Goal: Information Seeking & Learning: Learn about a topic

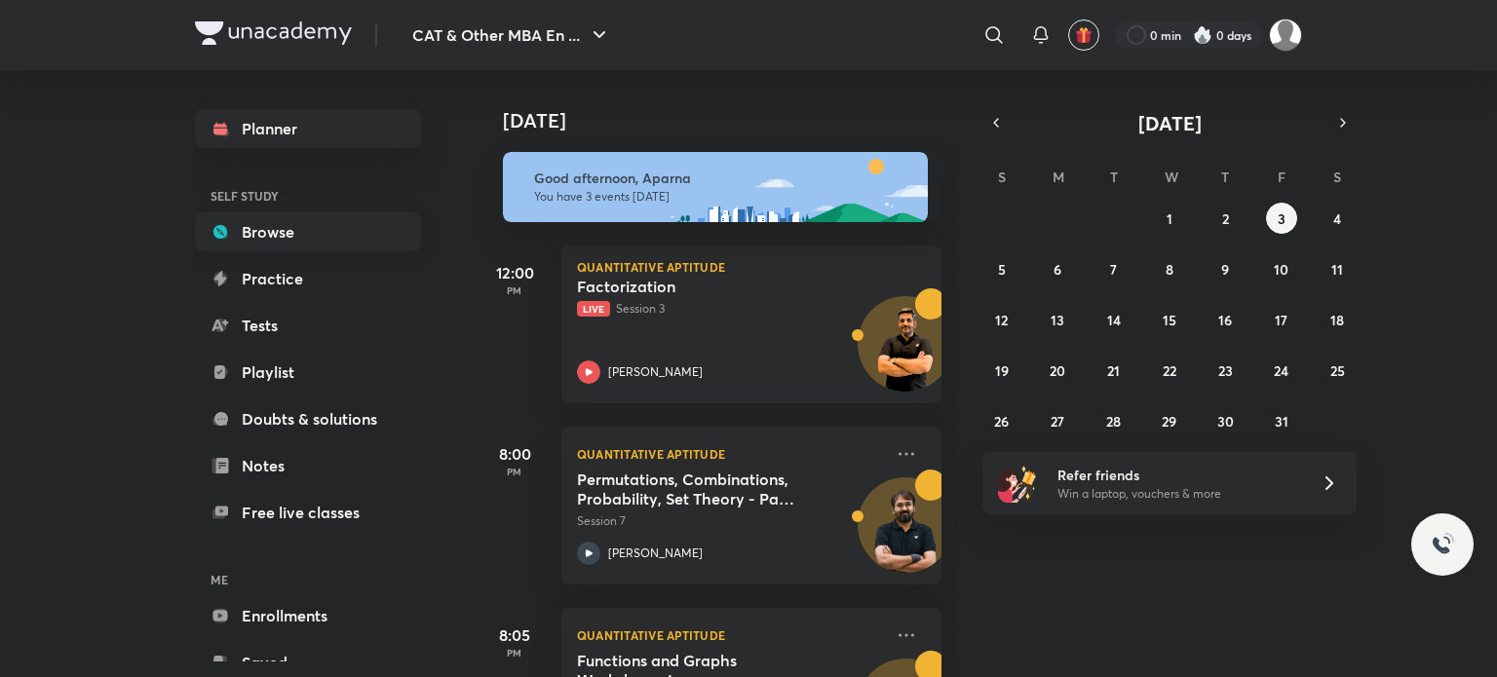
click at [314, 228] on link "Browse" at bounding box center [308, 231] width 226 height 39
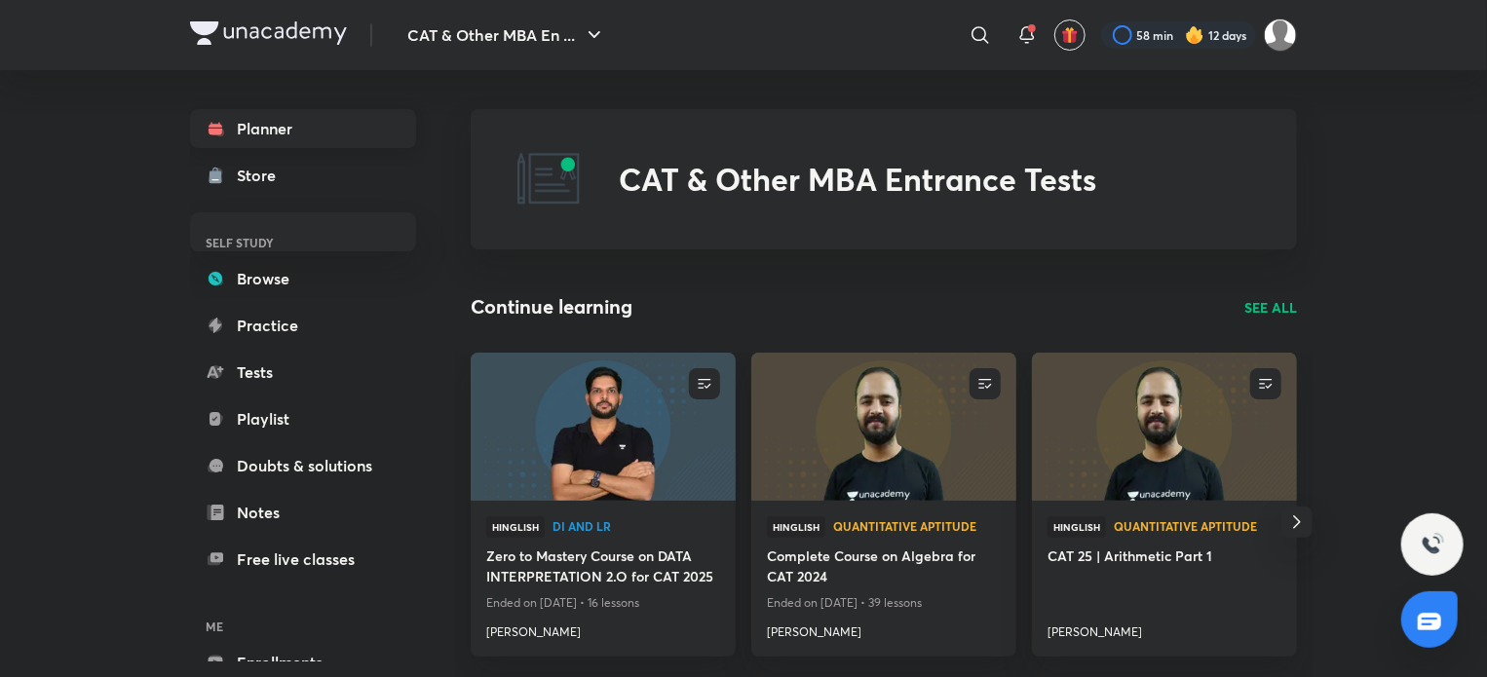
click at [265, 129] on link "Planner" at bounding box center [303, 128] width 226 height 39
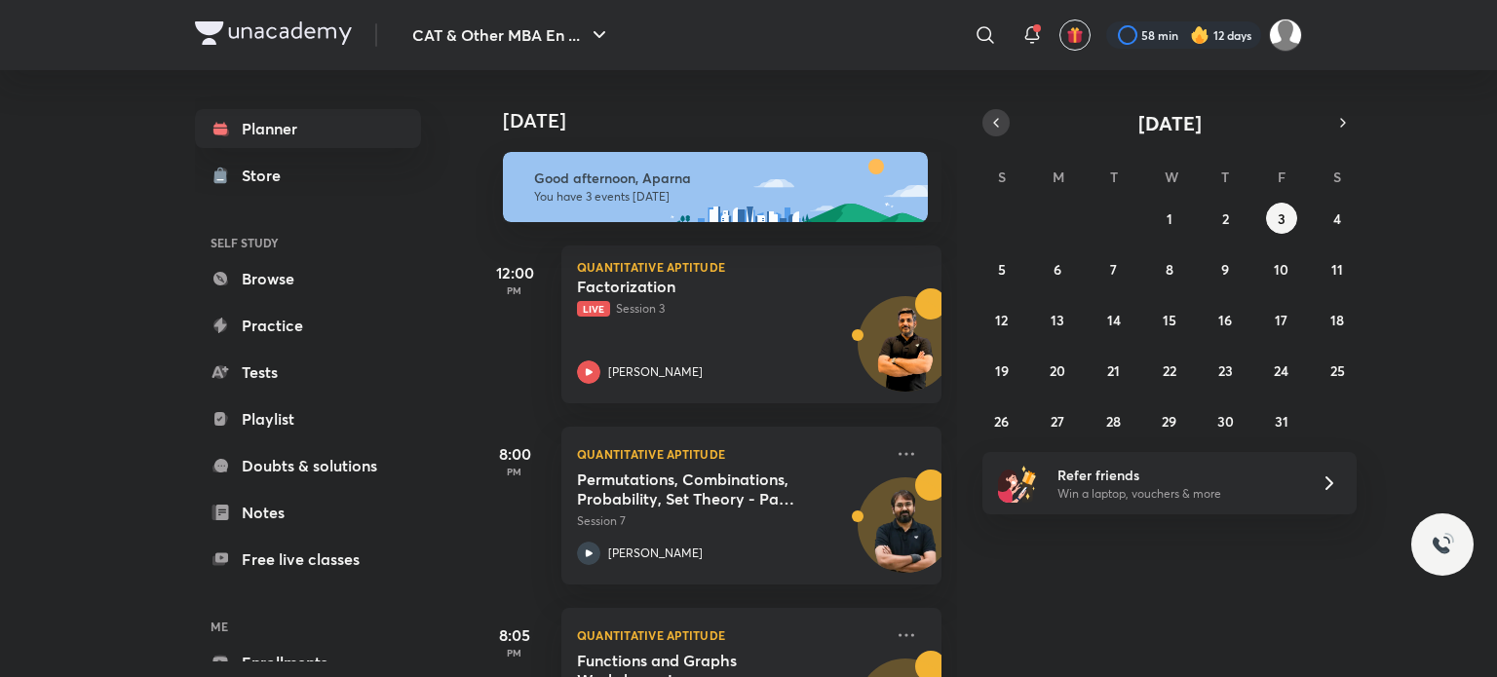
click at [1002, 122] on icon "button" at bounding box center [996, 123] width 16 height 18
click at [1041, 305] on div "31 1 2 3 4 5 6 7 8 9 10 11 12 13 14 15 16 17 18 19 20 21 22 23 24 25 26 27 28 2…" at bounding box center [1169, 320] width 374 height 234
click at [1054, 326] on abbr "15" at bounding box center [1058, 320] width 14 height 19
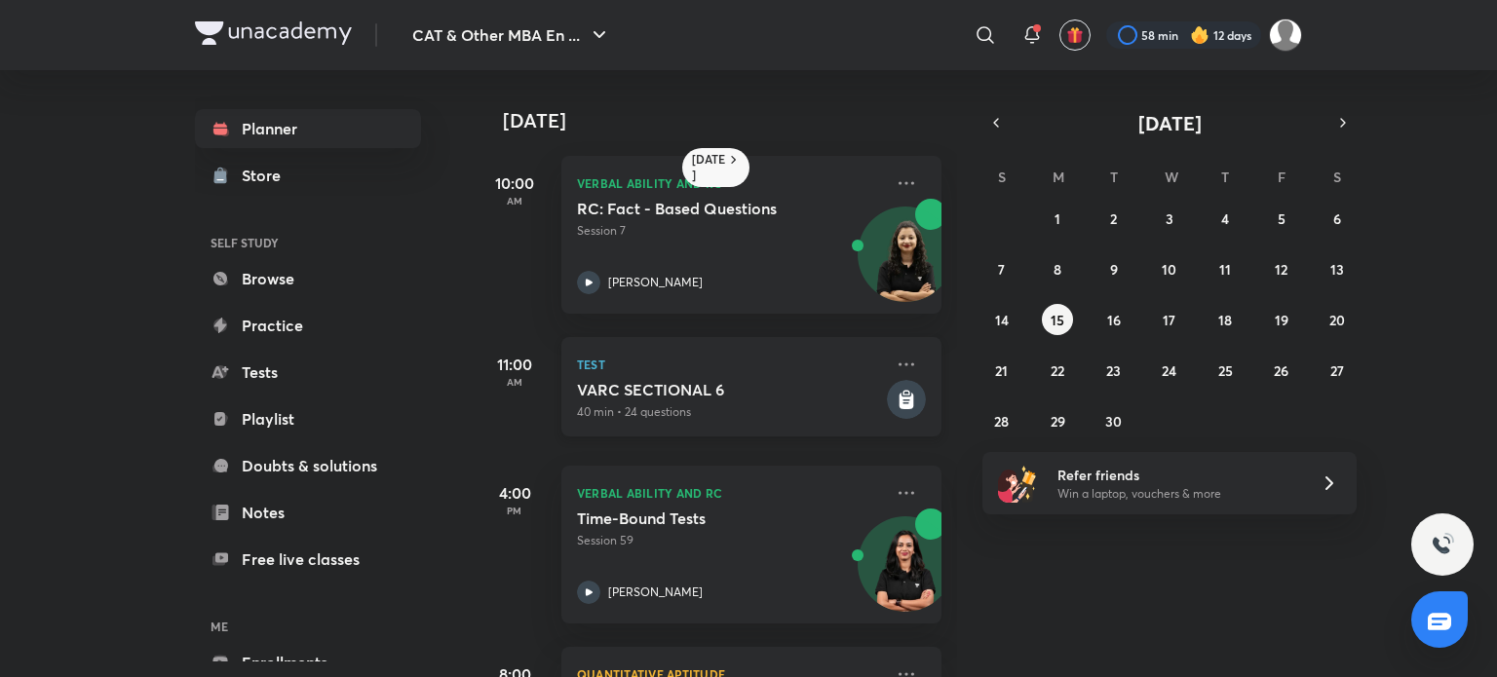
click at [775, 404] on p "40 min • 24 questions" at bounding box center [730, 413] width 306 height 18
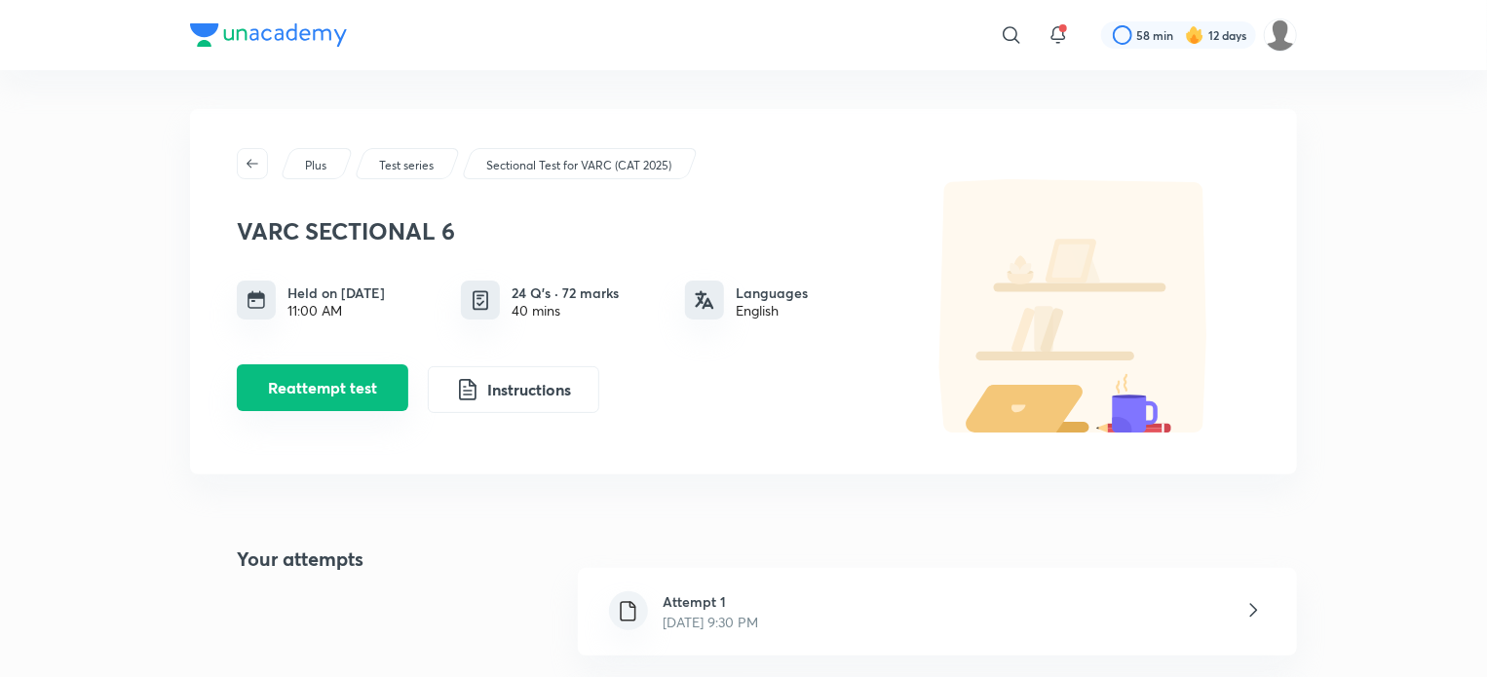
click at [339, 377] on button "Reattempt test" at bounding box center [323, 388] width 172 height 47
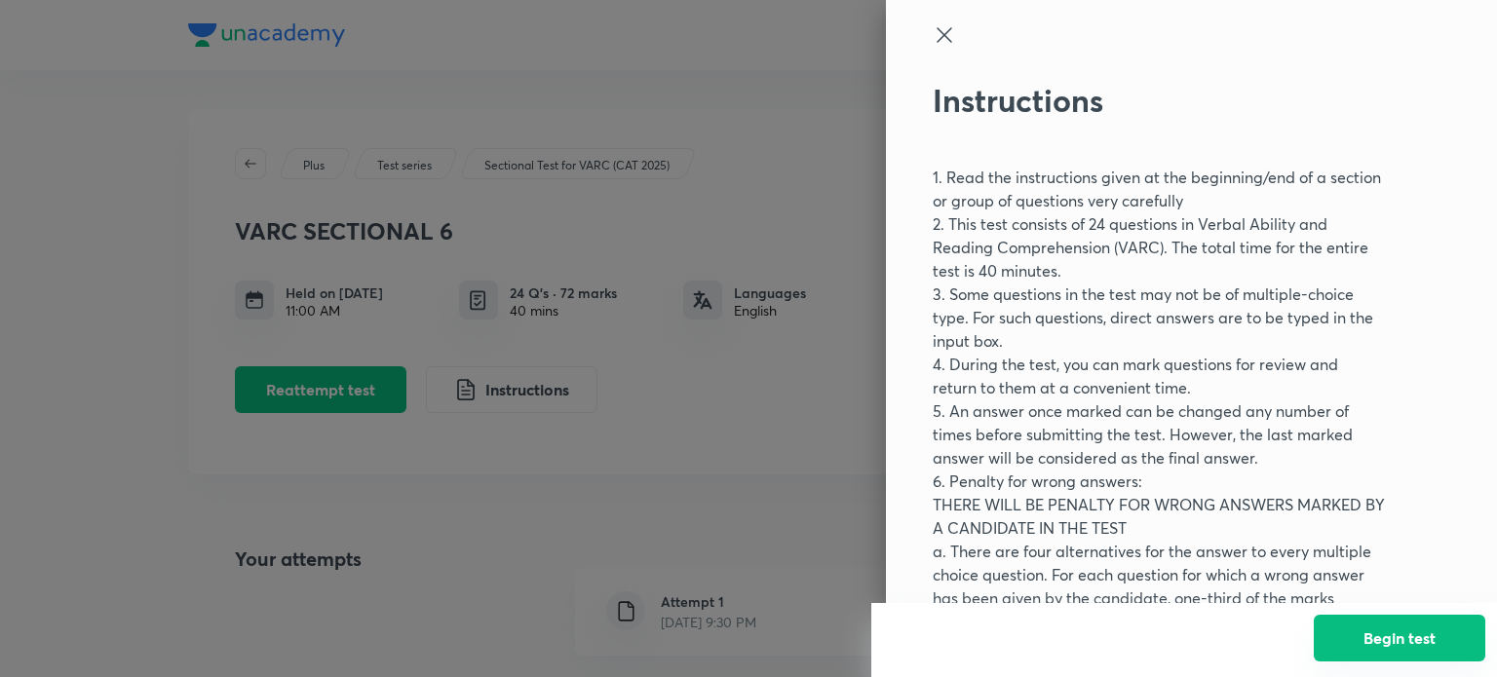
click at [1403, 642] on button "Begin test" at bounding box center [1400, 638] width 172 height 47
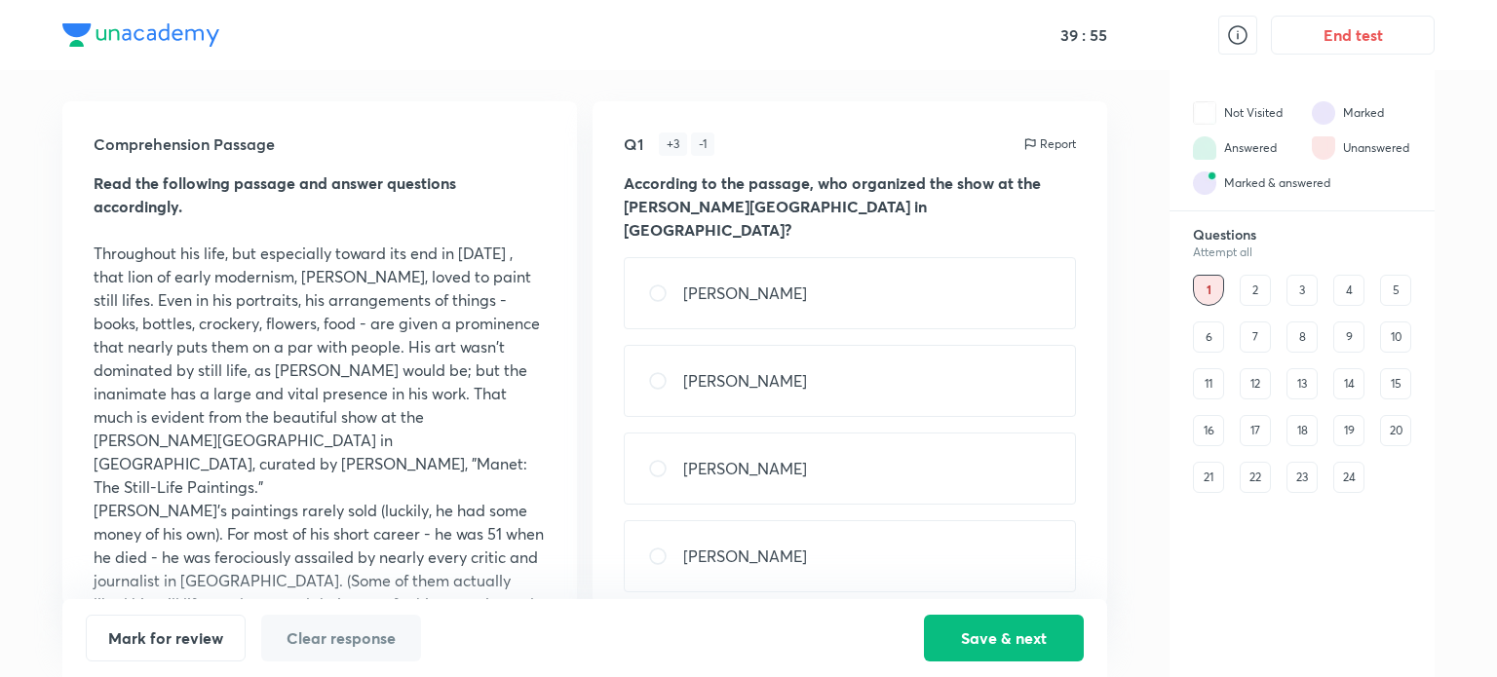
click at [1204, 431] on div "16" at bounding box center [1208, 430] width 31 height 31
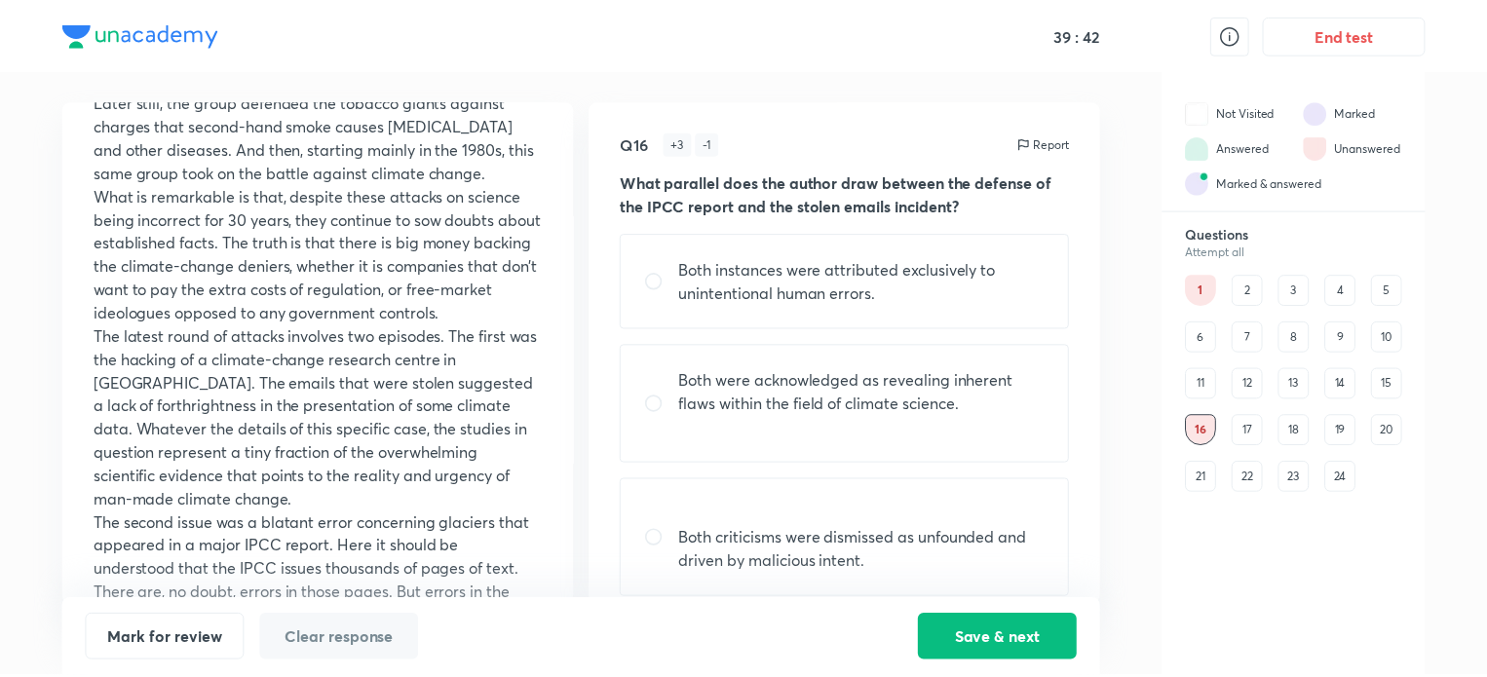
scroll to position [1047, 0]
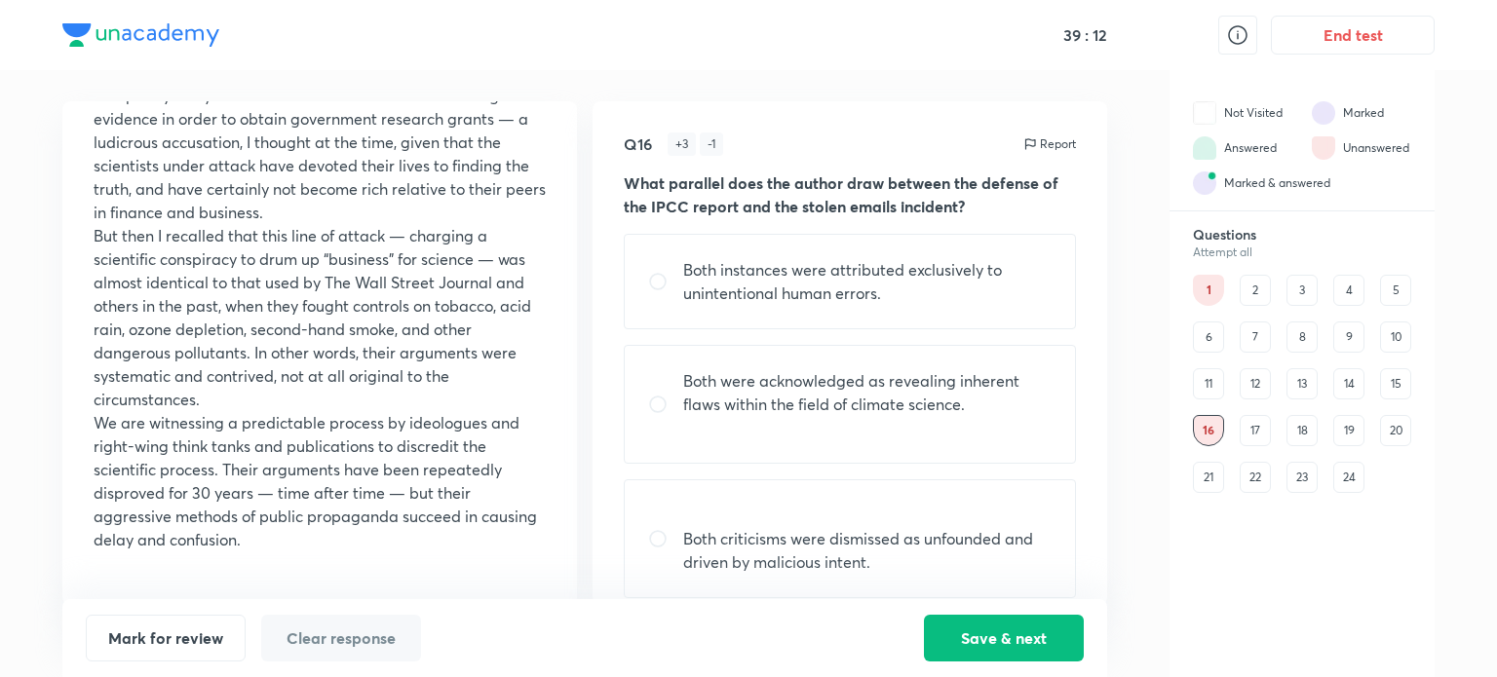
click at [1252, 421] on div "17" at bounding box center [1255, 430] width 31 height 31
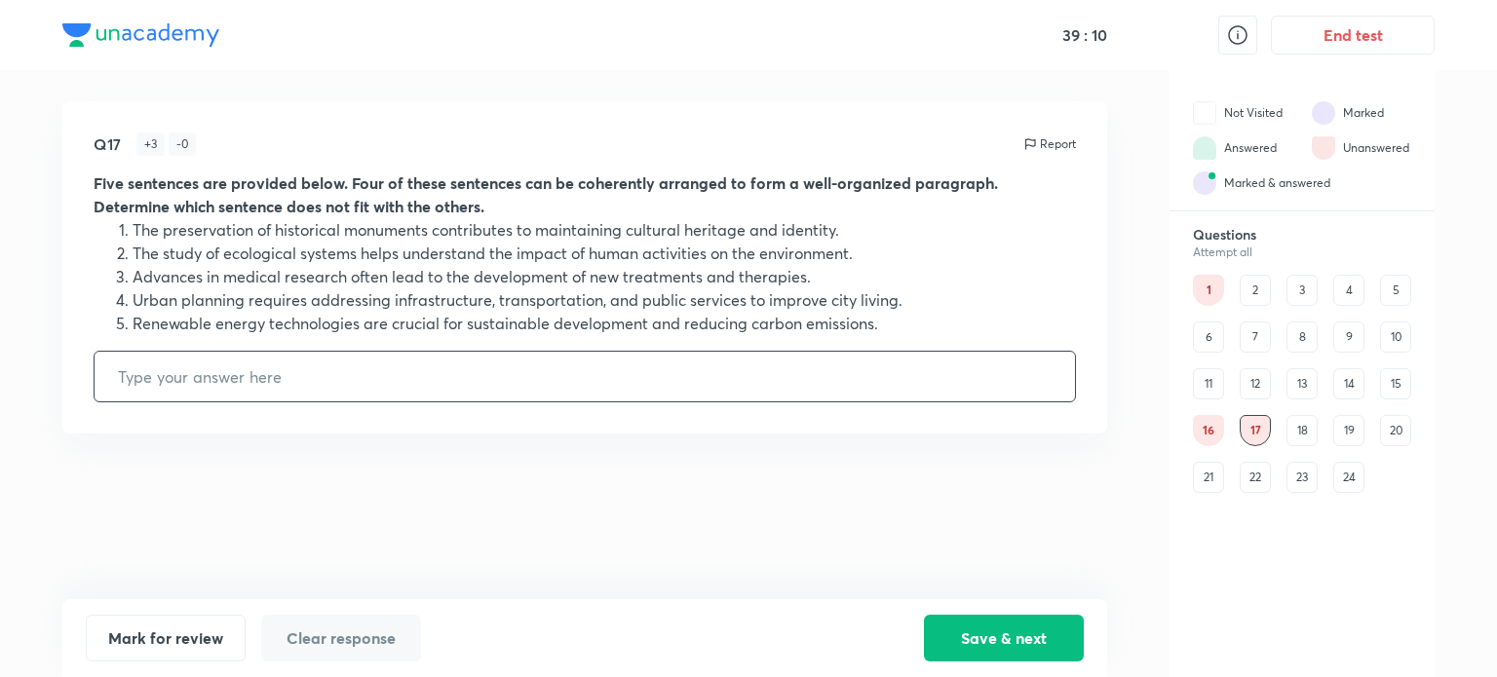
click at [1306, 385] on div "13" at bounding box center [1302, 383] width 31 height 31
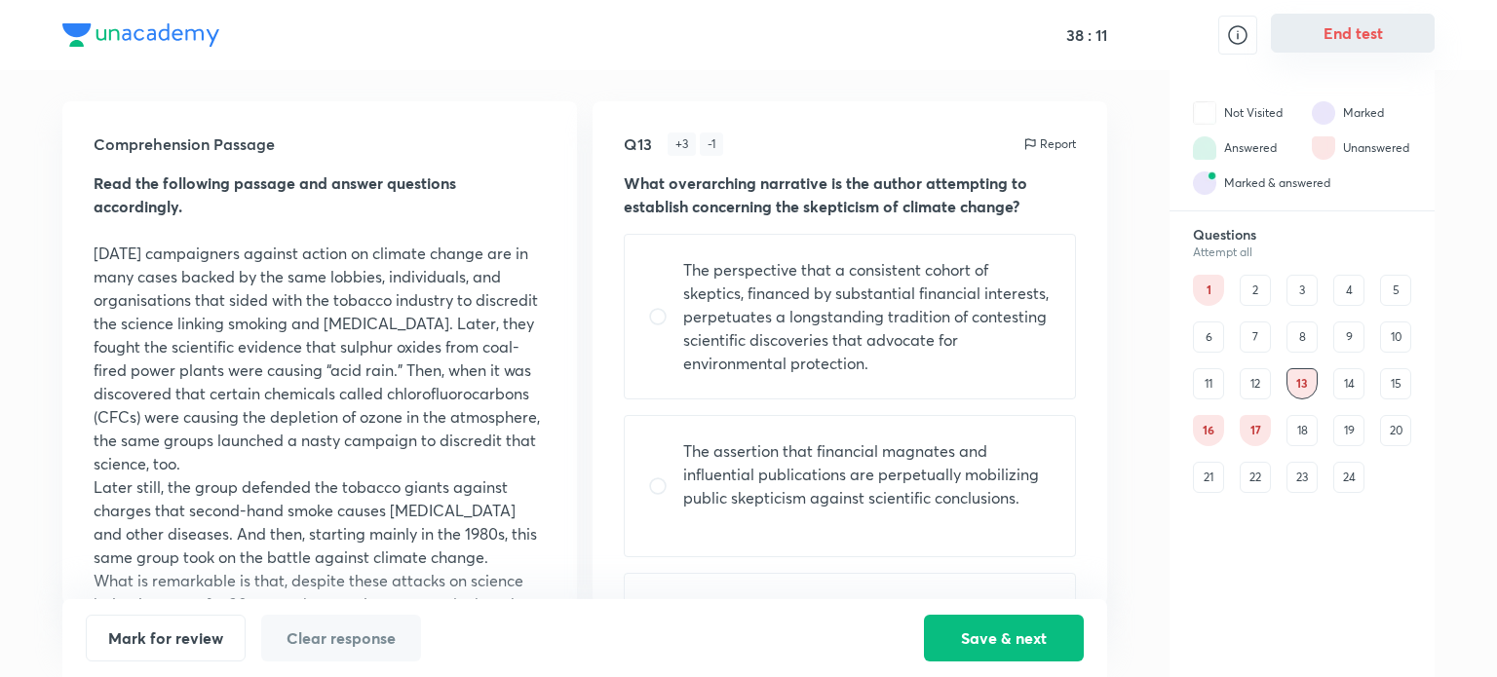
click at [1300, 38] on button "End test" at bounding box center [1353, 33] width 164 height 39
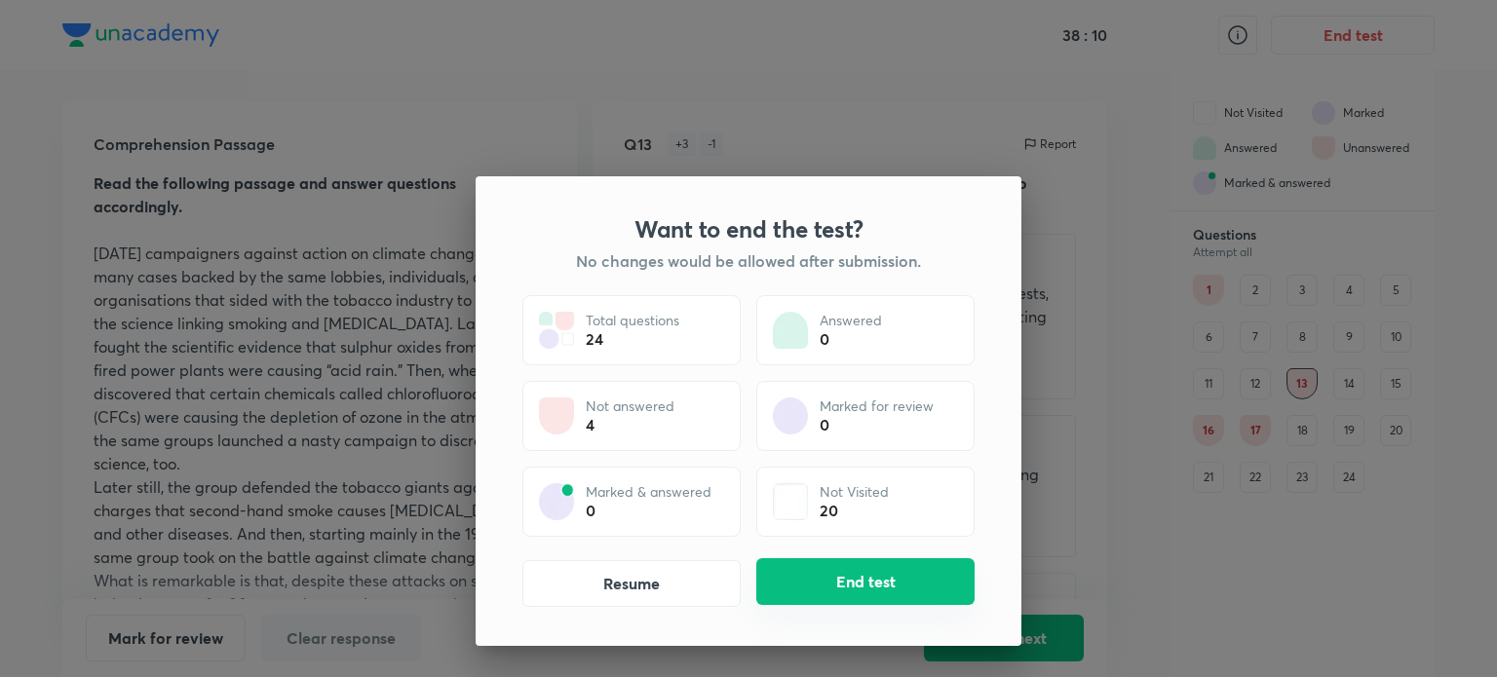
click at [911, 587] on button "End test" at bounding box center [865, 581] width 218 height 47
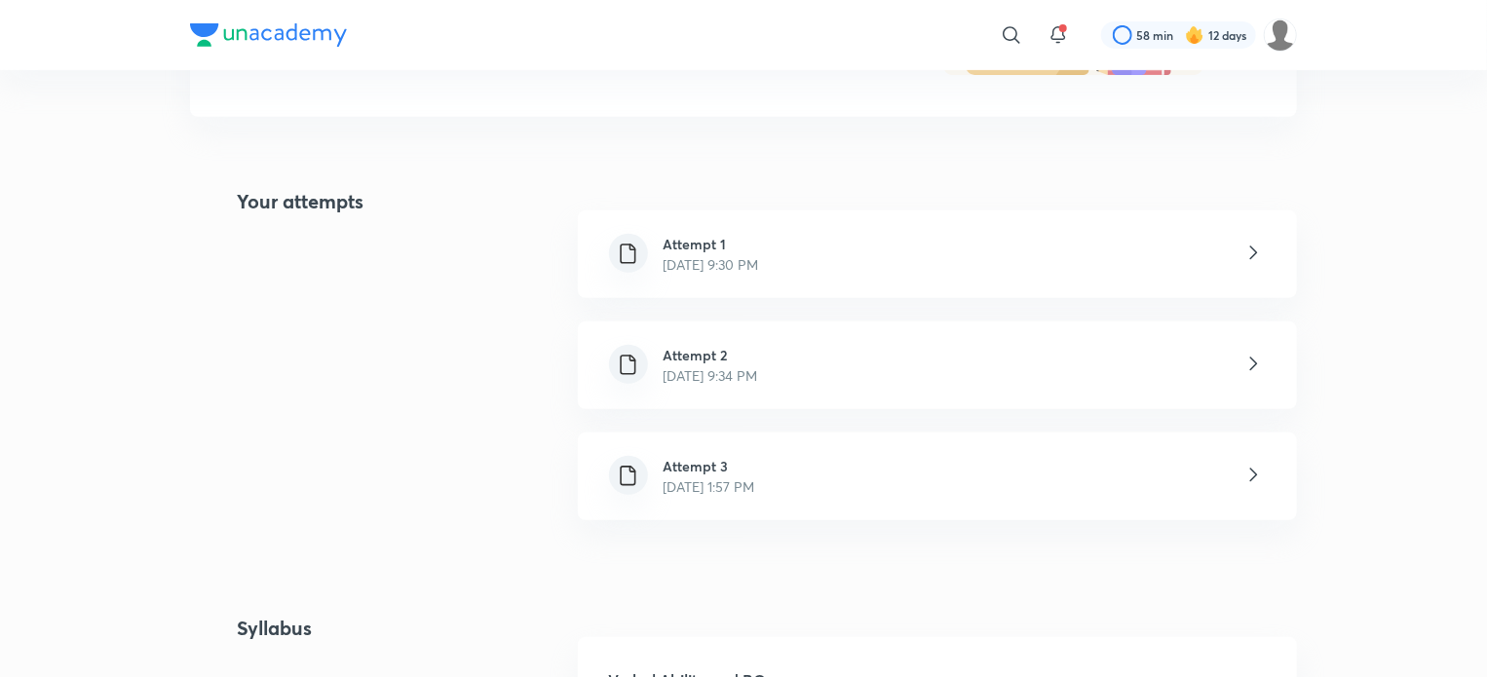
scroll to position [357, 0]
click at [636, 365] on img at bounding box center [628, 366] width 24 height 24
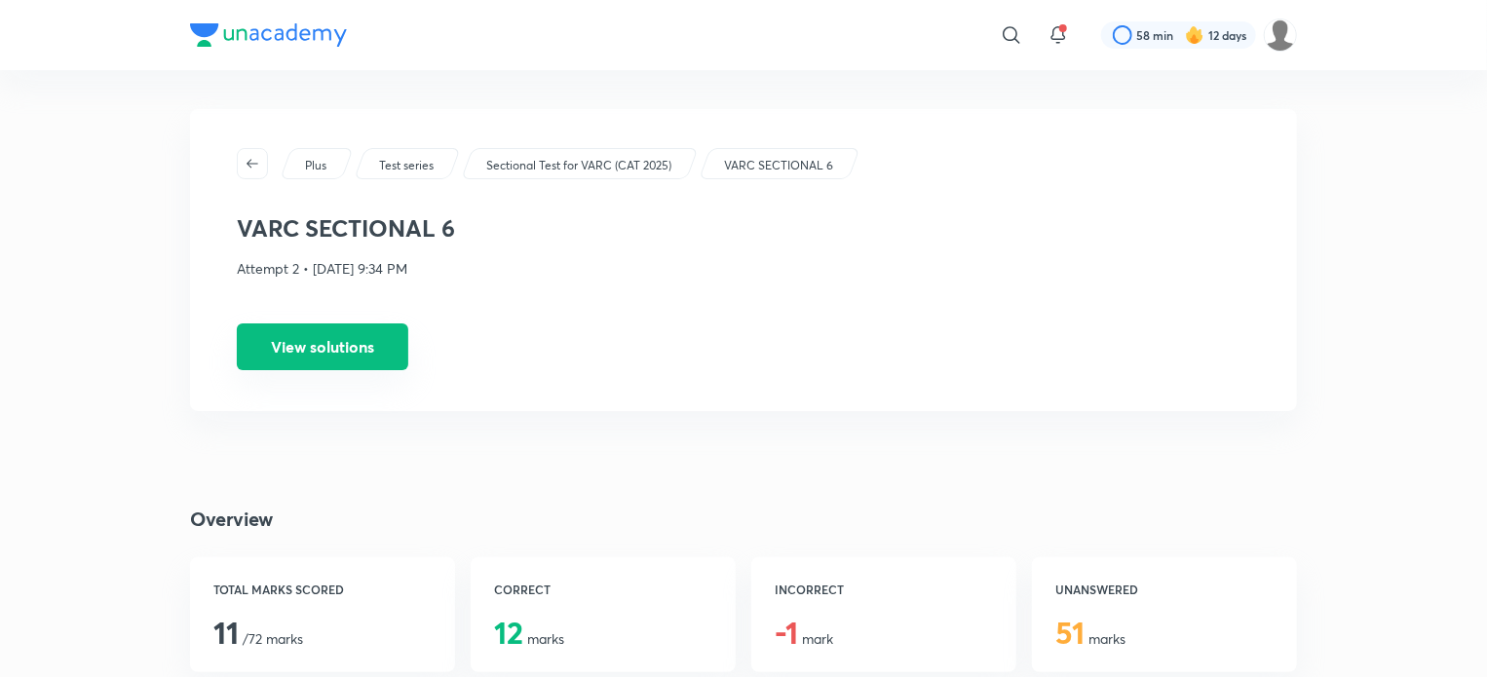
click at [348, 343] on button "View solutions" at bounding box center [323, 347] width 172 height 47
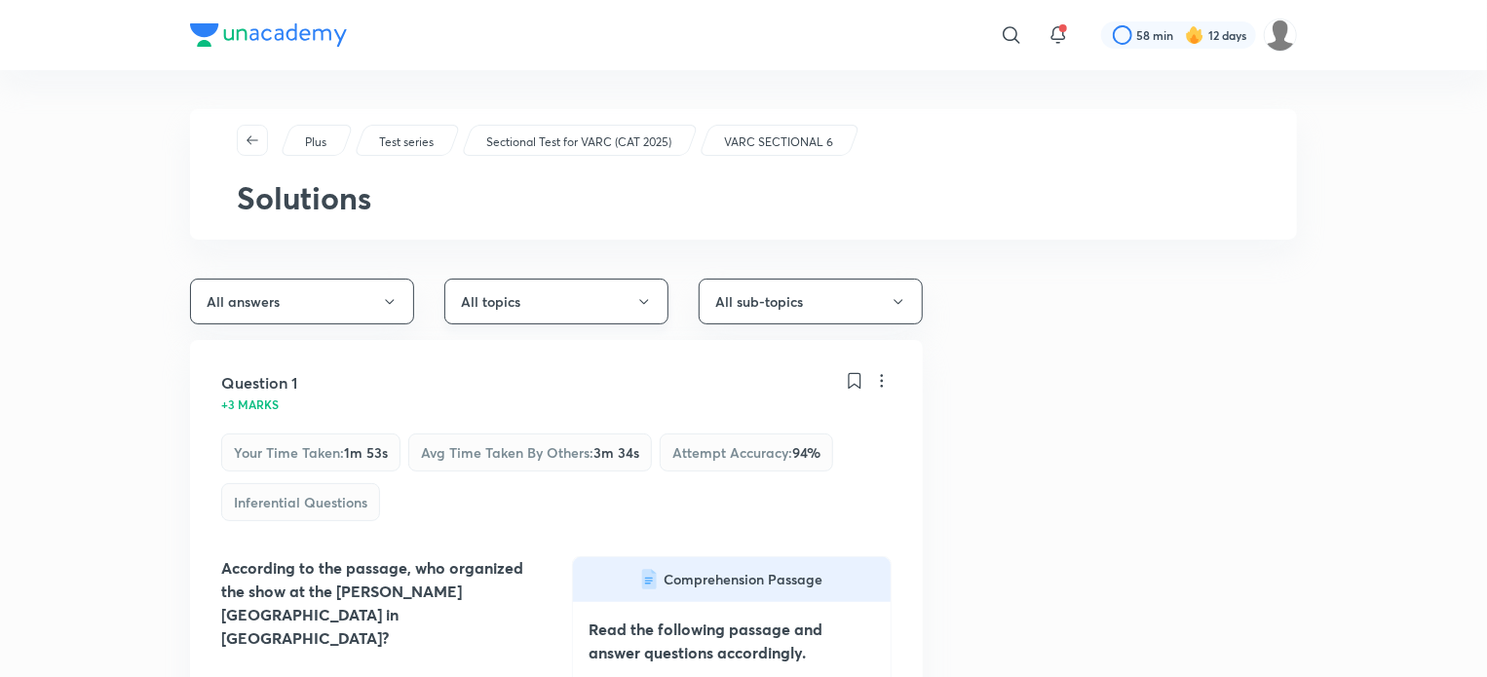
click at [645, 303] on icon "button" at bounding box center [643, 301] width 9 height 5
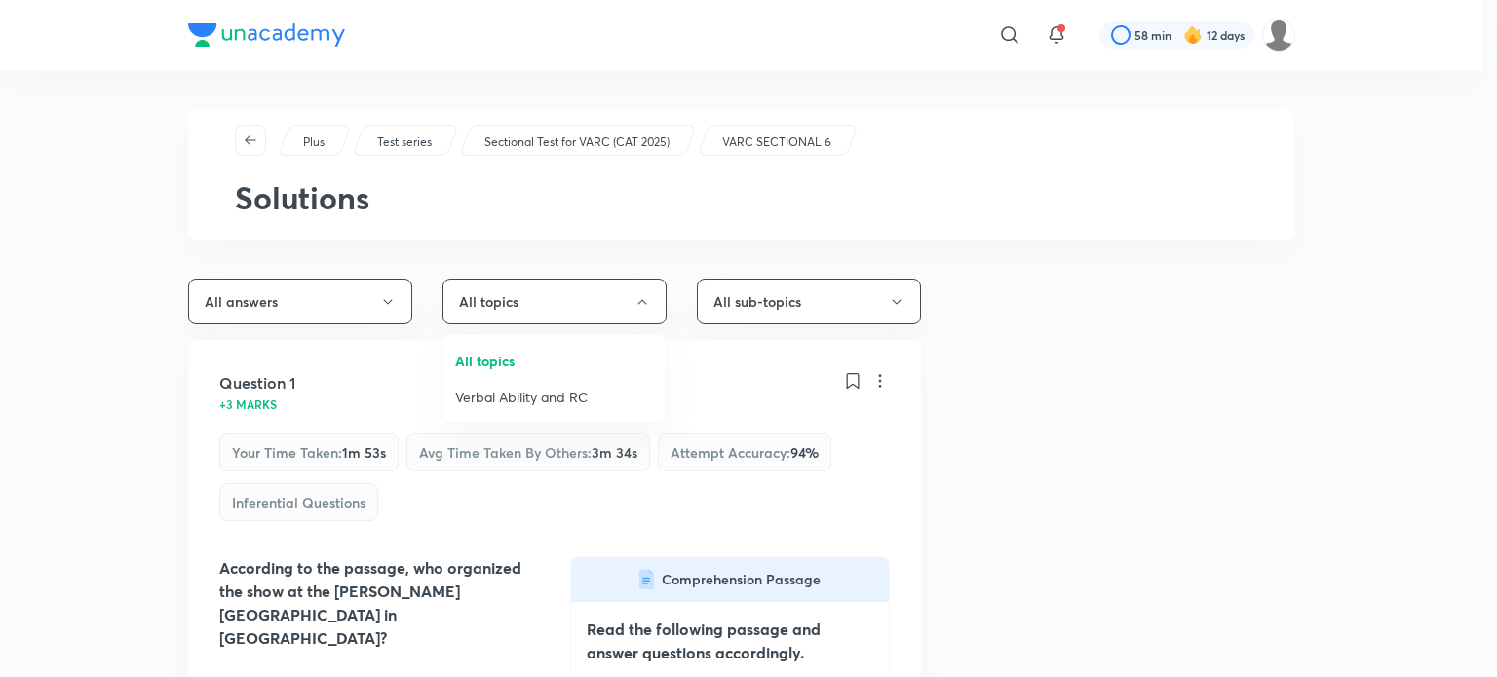
click at [908, 309] on div at bounding box center [748, 338] width 1497 height 677
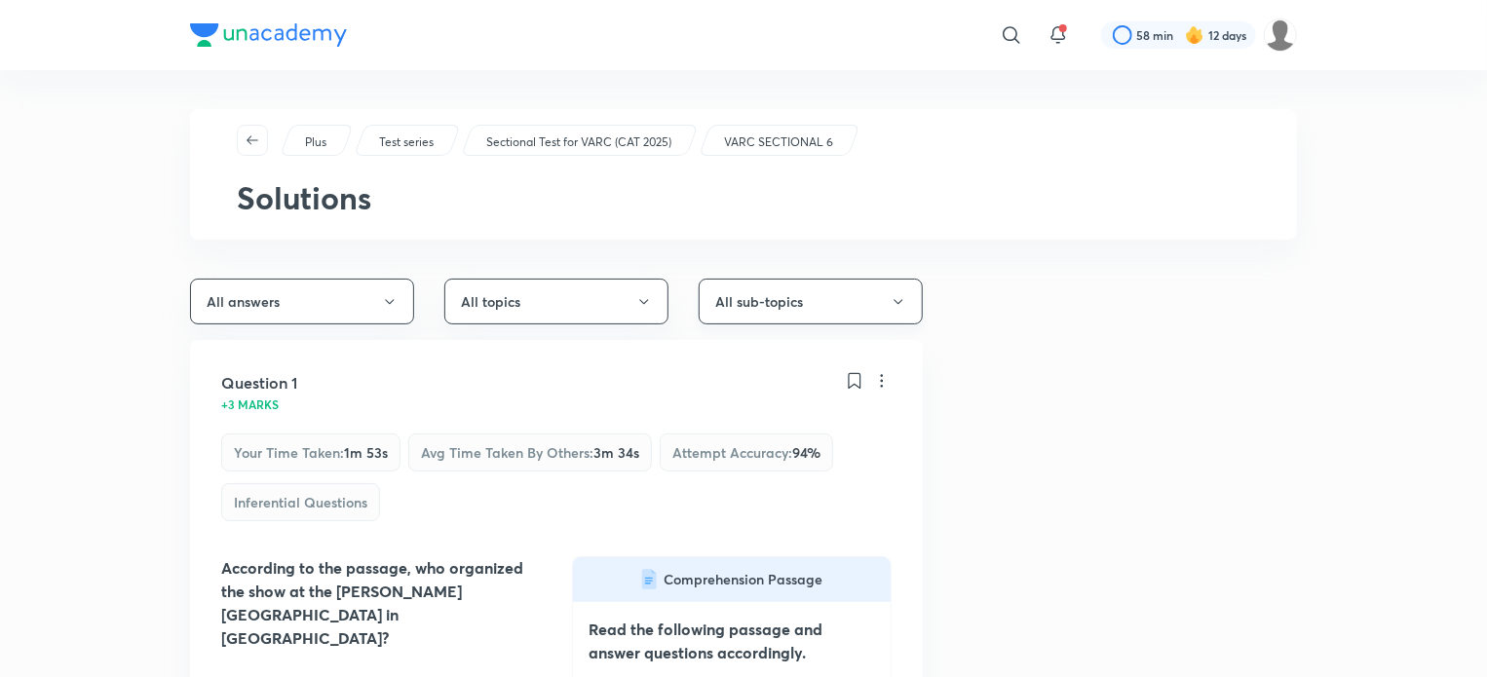
click at [900, 295] on icon "button" at bounding box center [899, 302] width 16 height 16
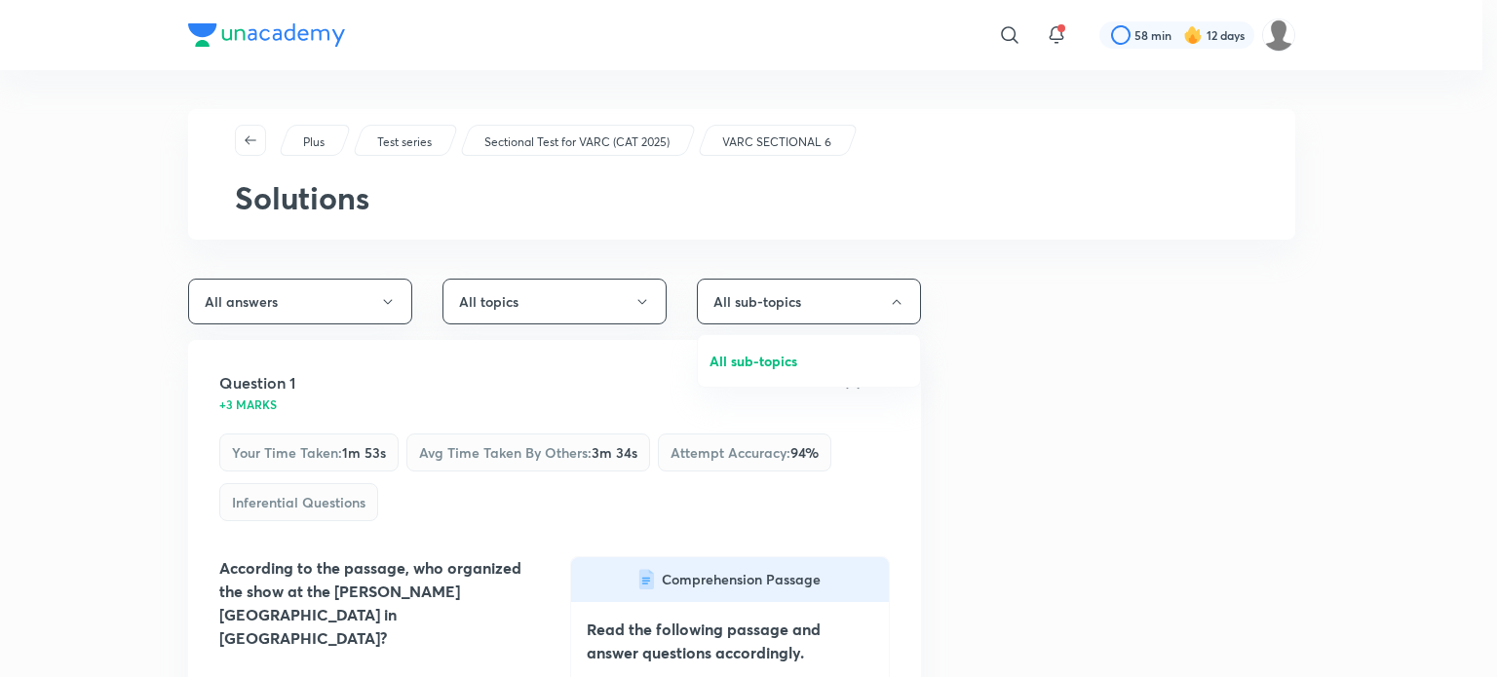
click at [290, 496] on div at bounding box center [748, 338] width 1497 height 677
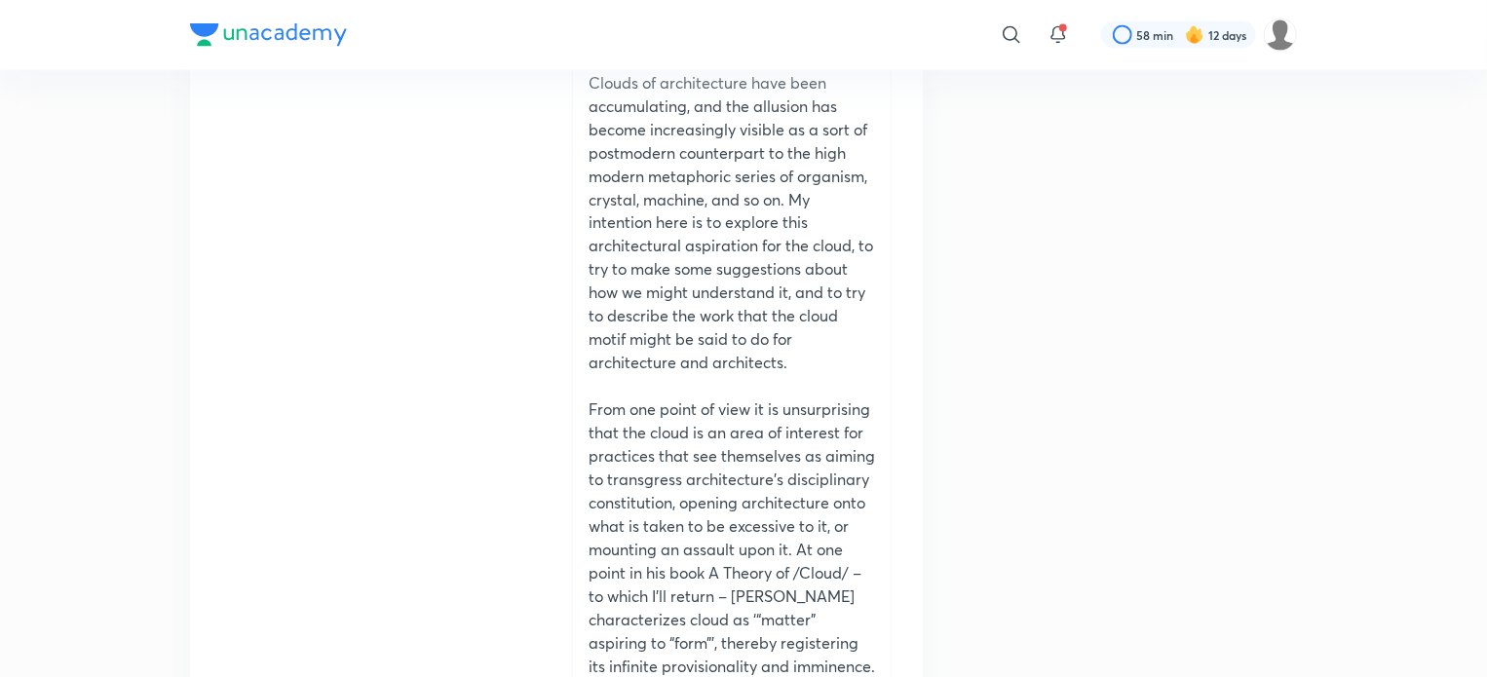
scroll to position [42510, 0]
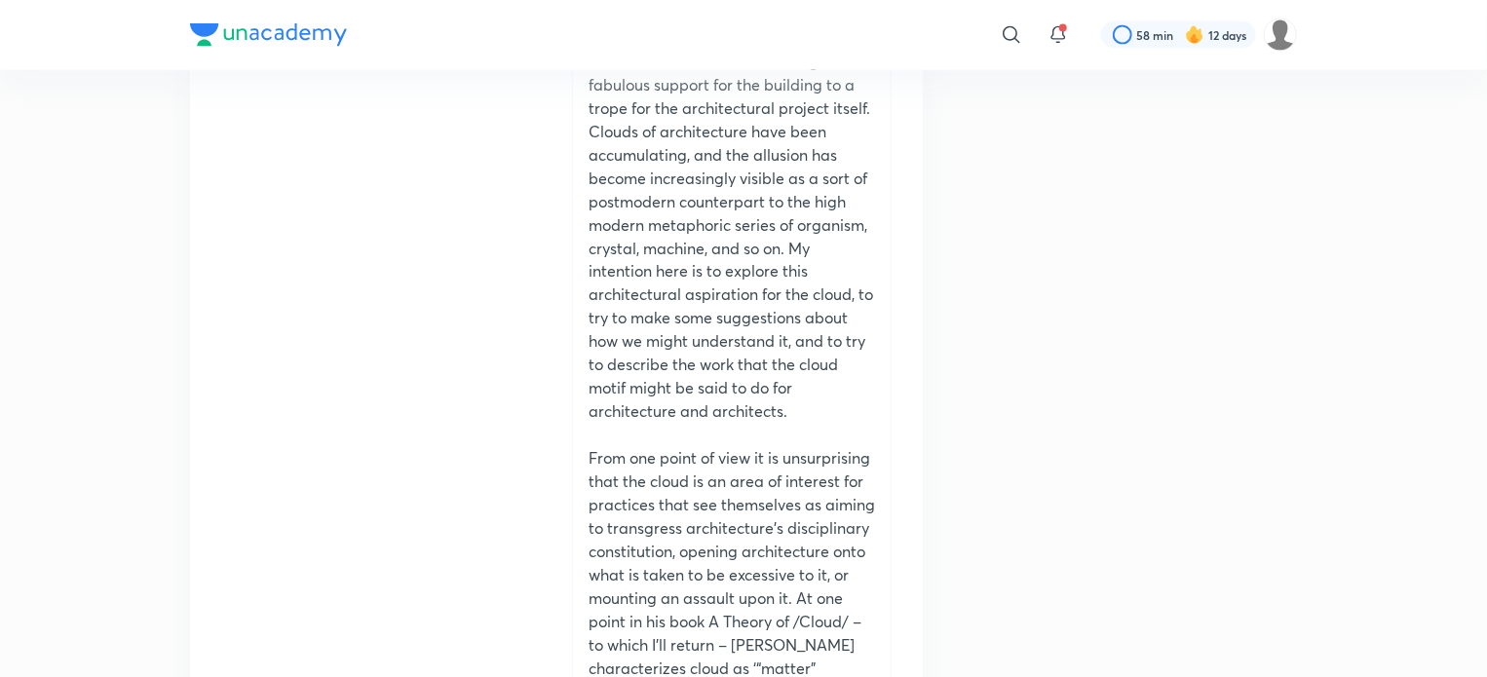
drag, startPoint x: 823, startPoint y: 265, endPoint x: 720, endPoint y: 171, distance: 139.3
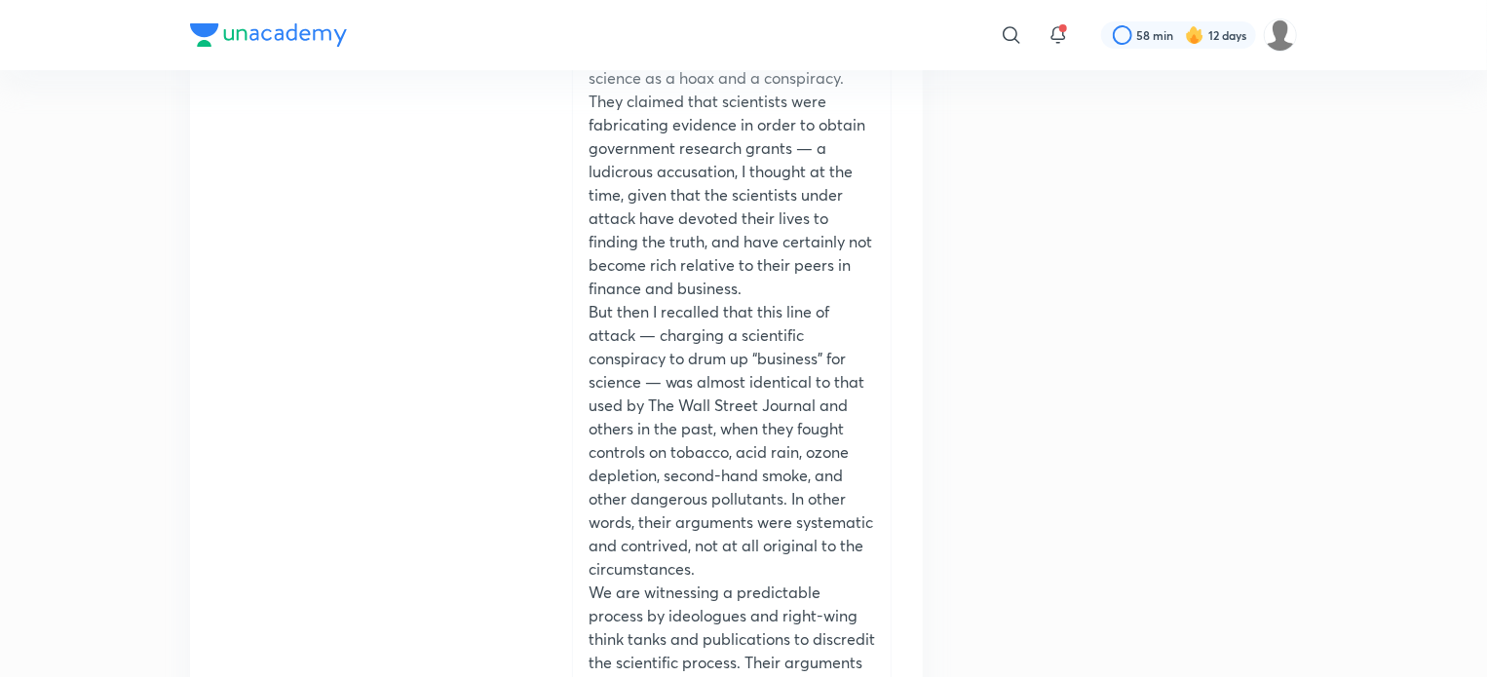
scroll to position [52019, 0]
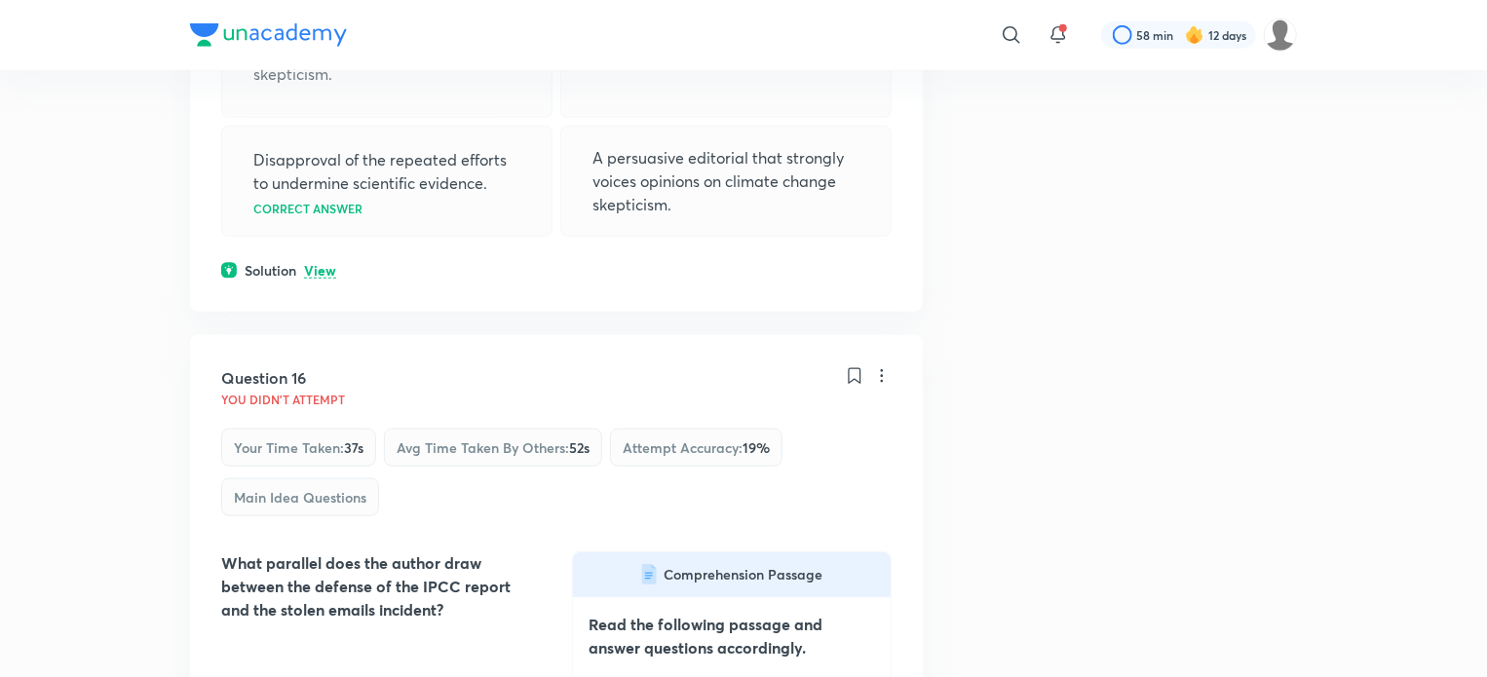
scroll to position [52834, 0]
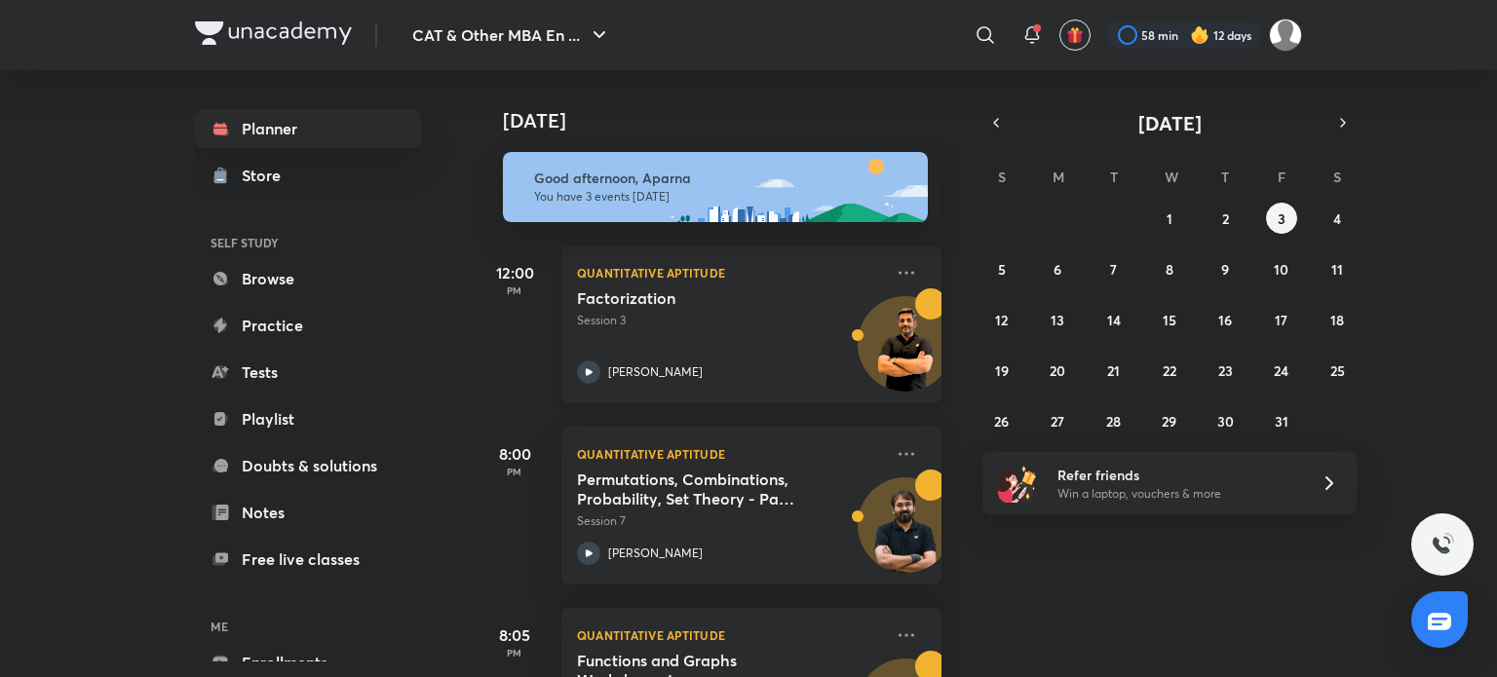
scroll to position [119, 0]
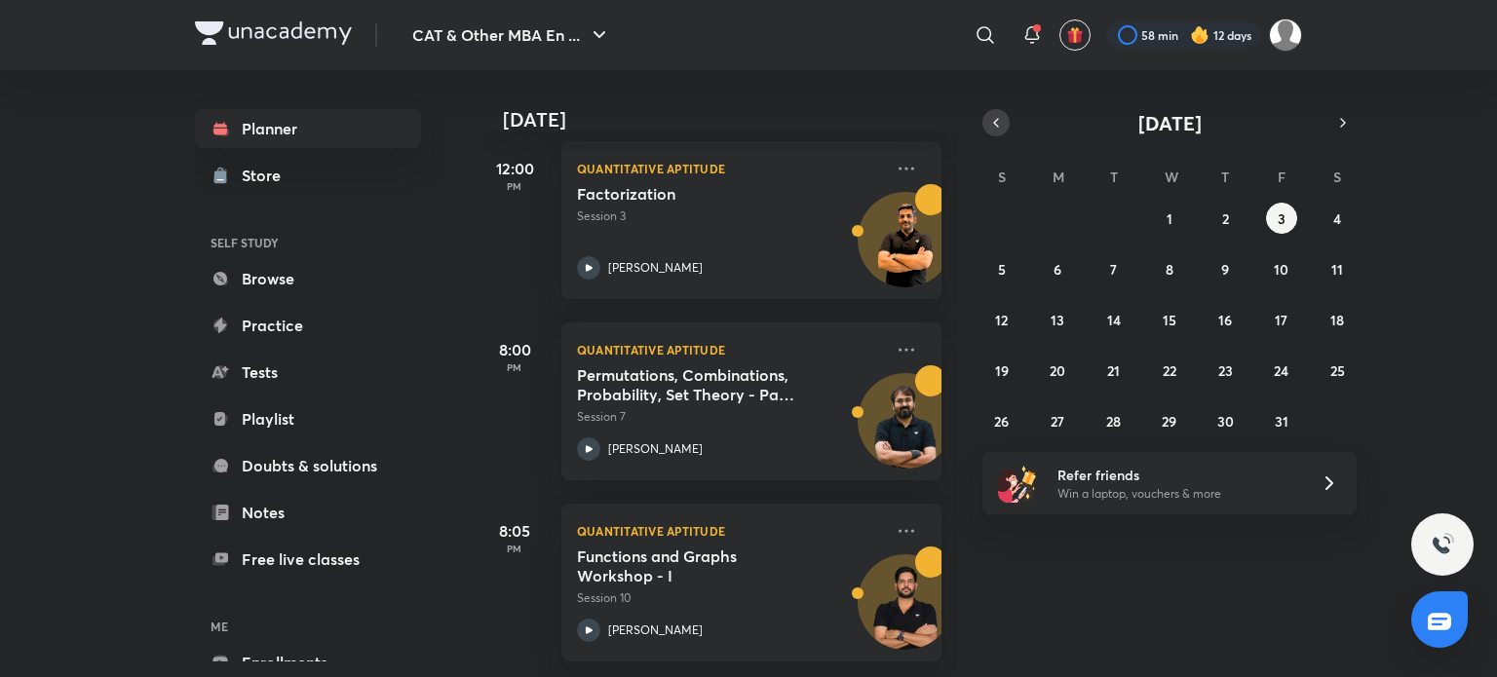
click at [1002, 128] on icon "button" at bounding box center [996, 123] width 16 height 18
click at [1112, 412] on abbr "30" at bounding box center [1113, 421] width 17 height 19
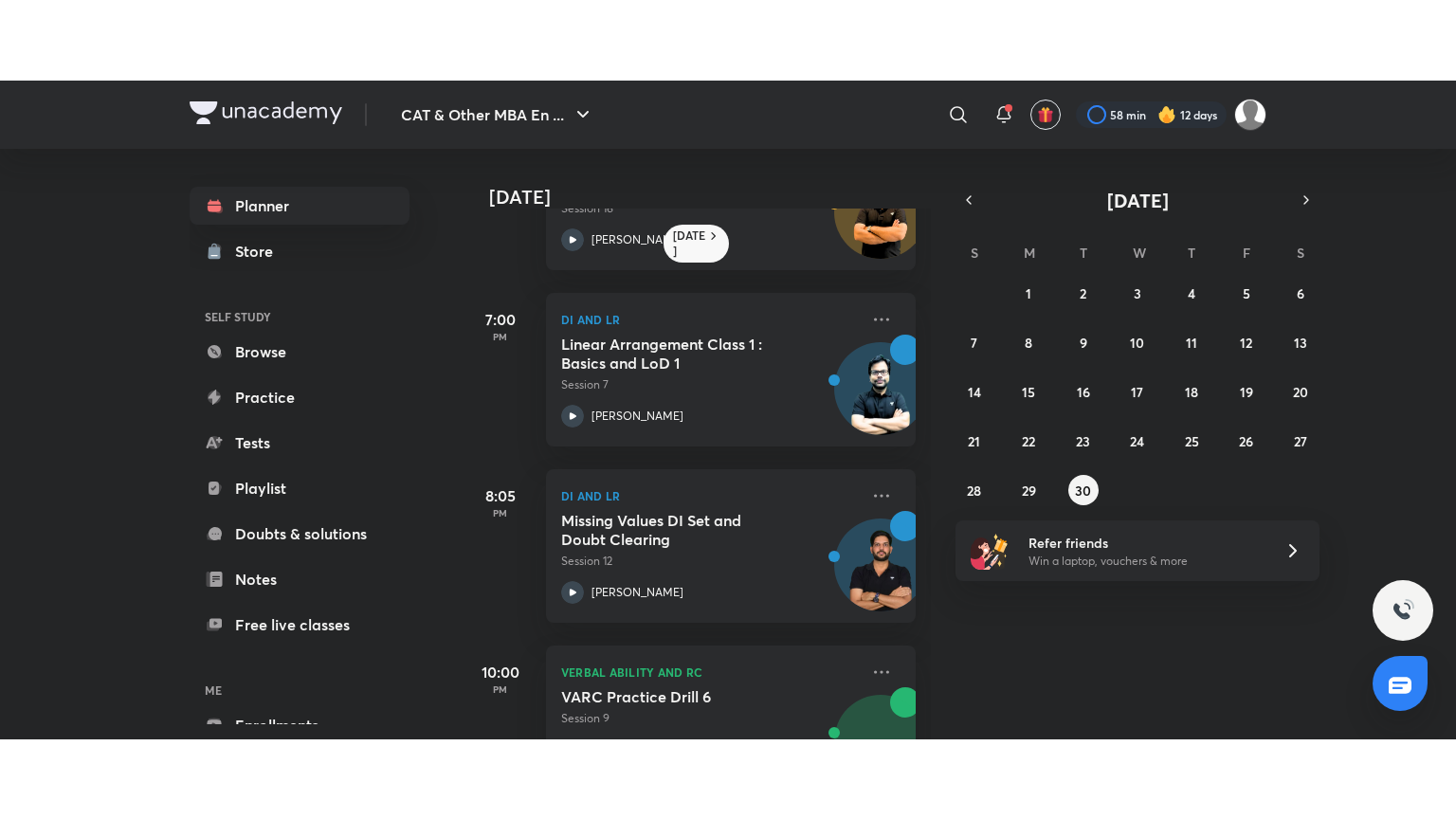
scroll to position [557, 0]
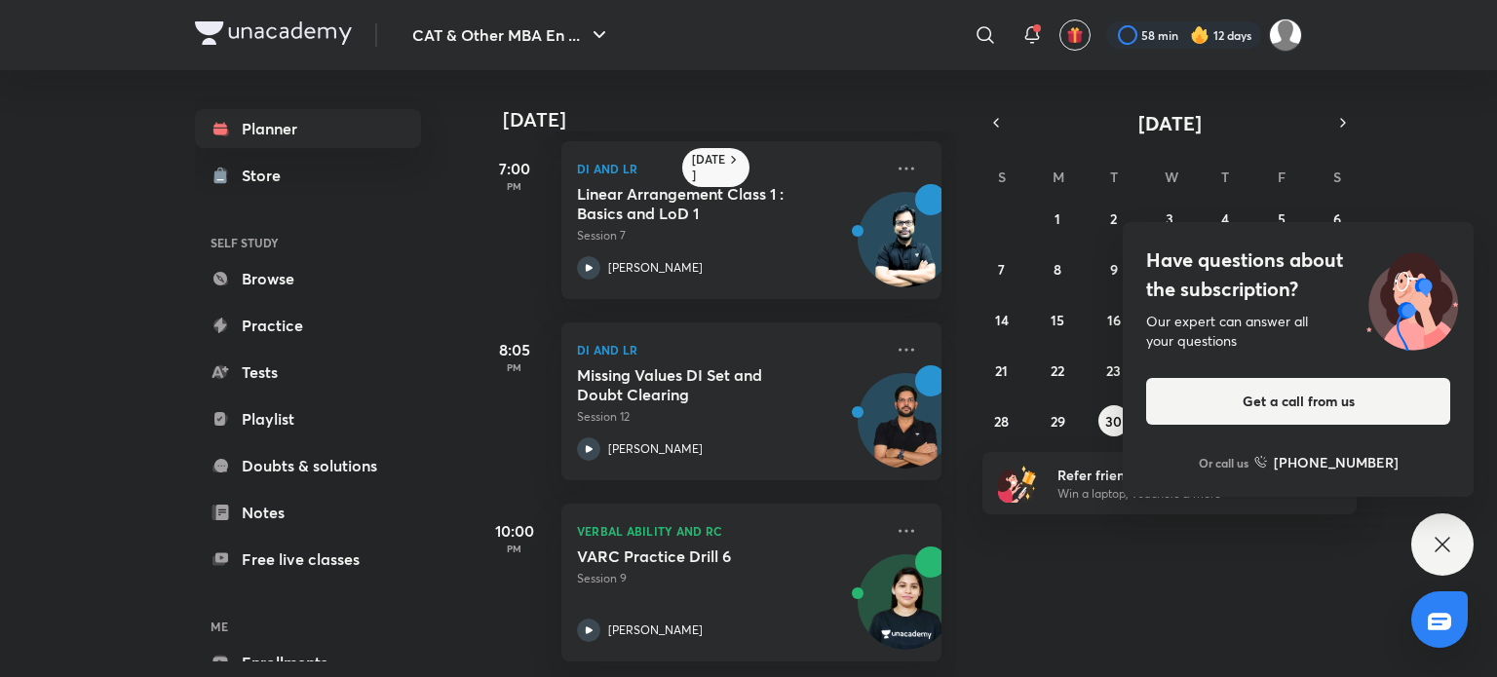
click at [1438, 550] on icon at bounding box center [1442, 544] width 15 height 15
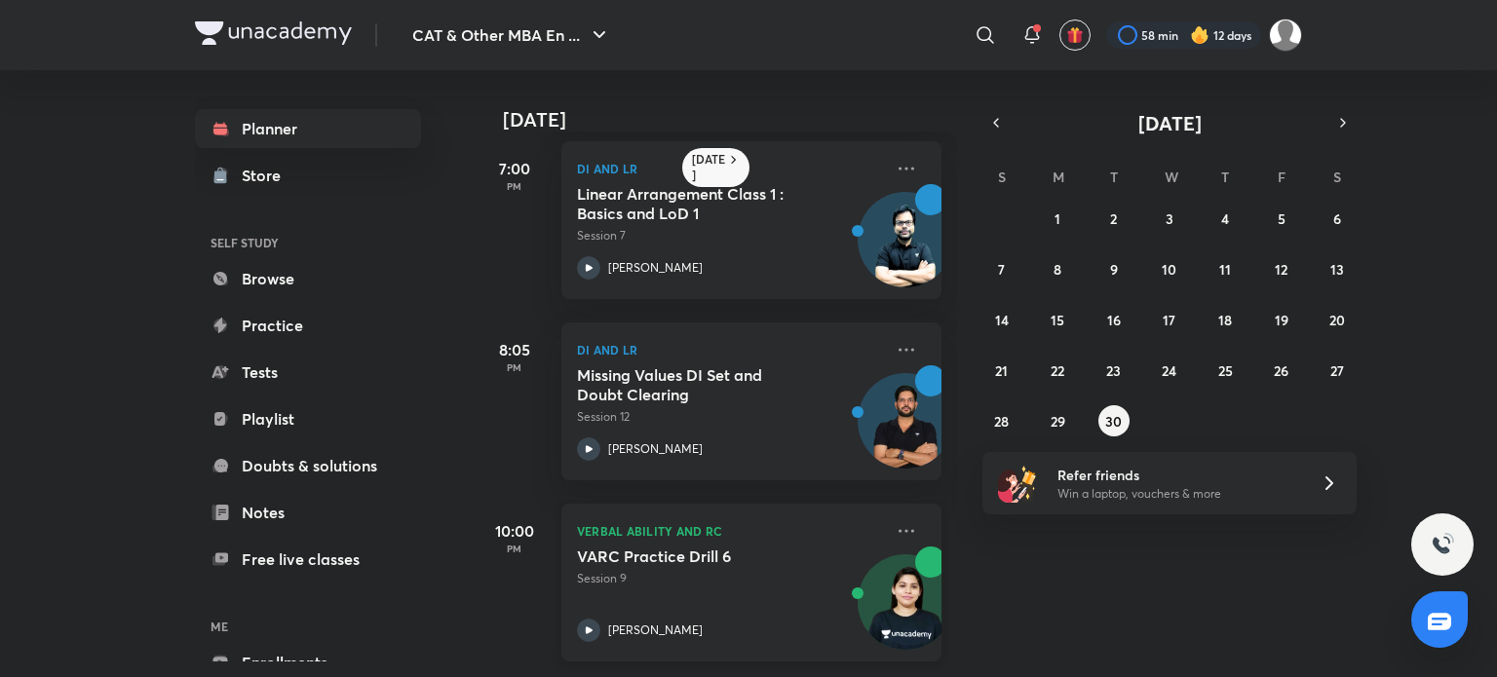
click at [589, 619] on icon at bounding box center [588, 630] width 23 height 23
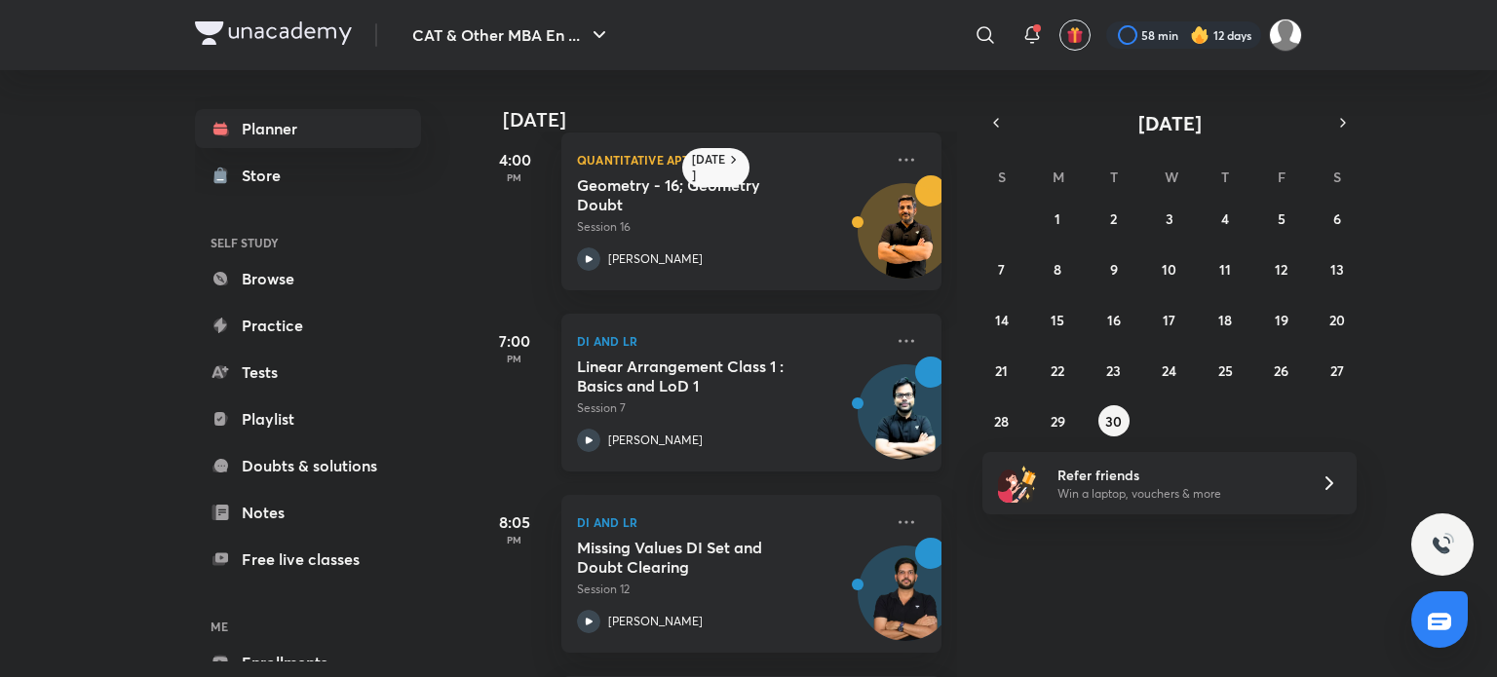
scroll to position [573, 0]
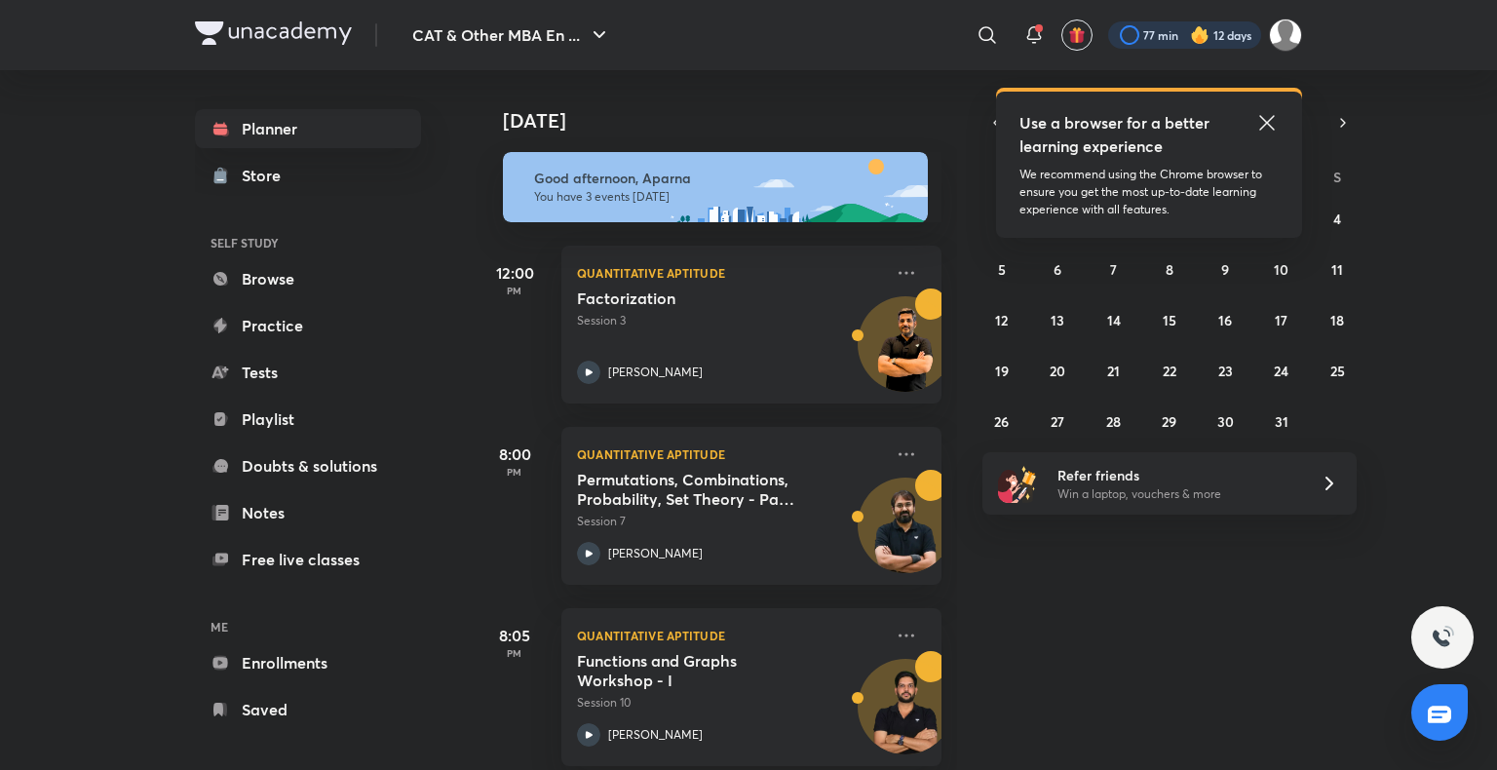
click at [1209, 32] on div at bounding box center [1184, 34] width 153 height 27
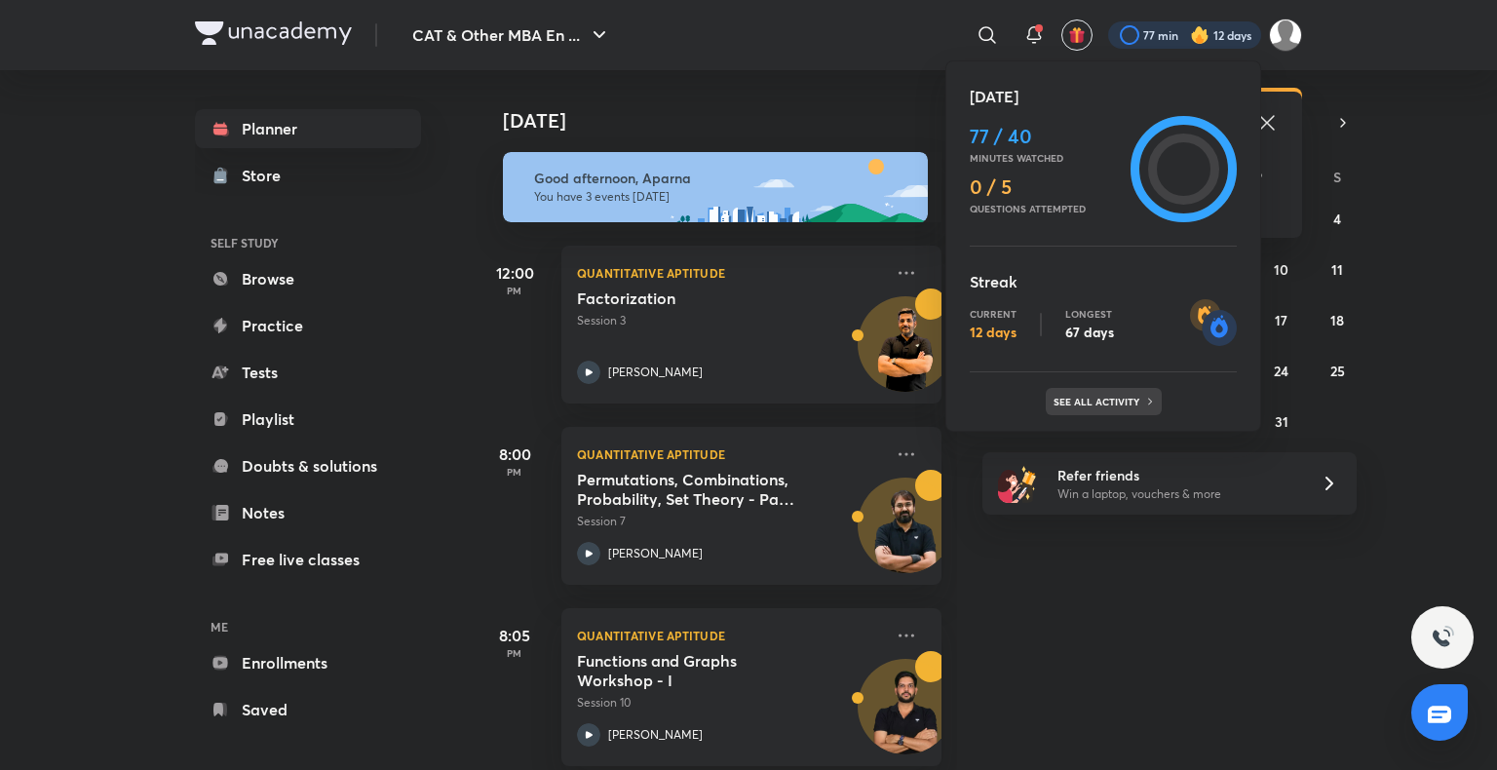
click at [1098, 402] on p "See all activity" at bounding box center [1099, 402] width 91 height 12
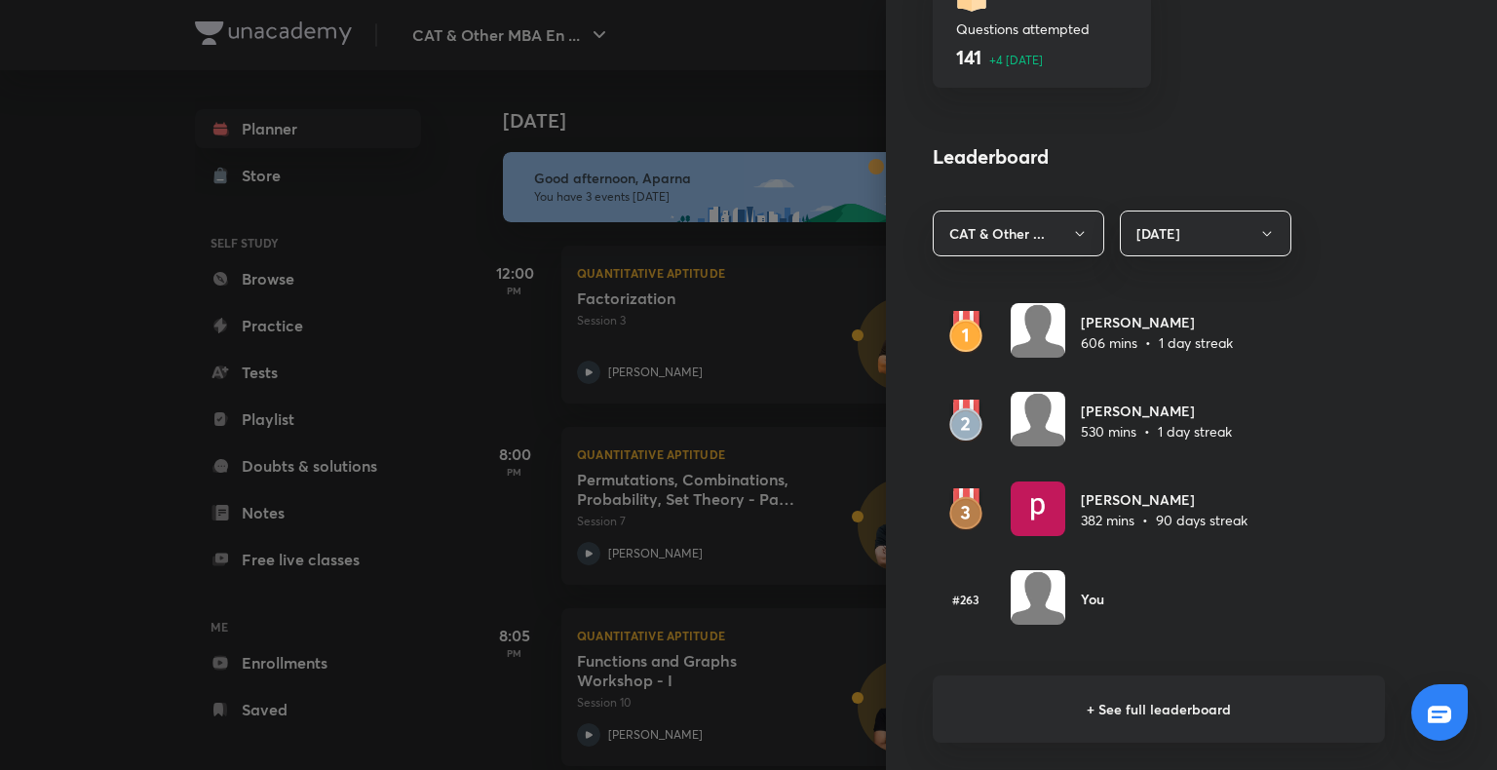
scroll to position [979, 0]
click at [156, 311] on div at bounding box center [748, 385] width 1497 height 770
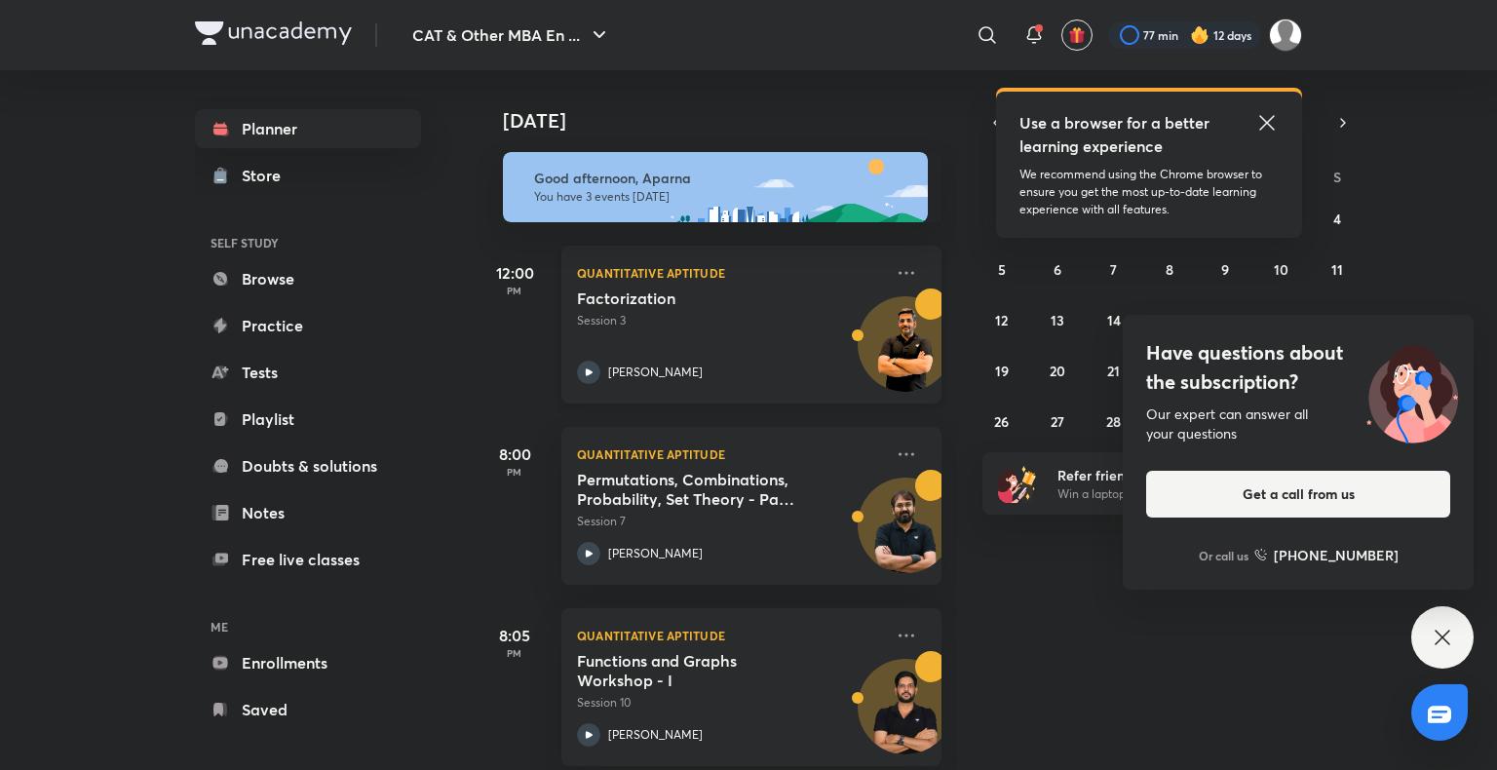
scroll to position [26, 0]
